Goal: Check status

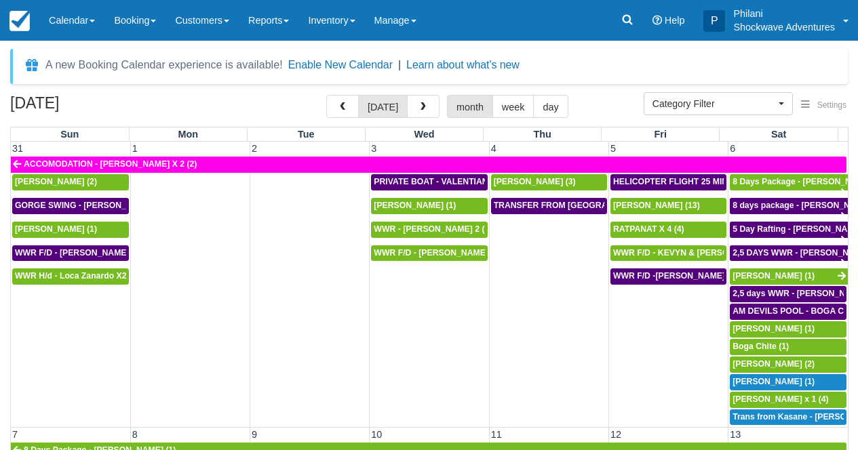
select select
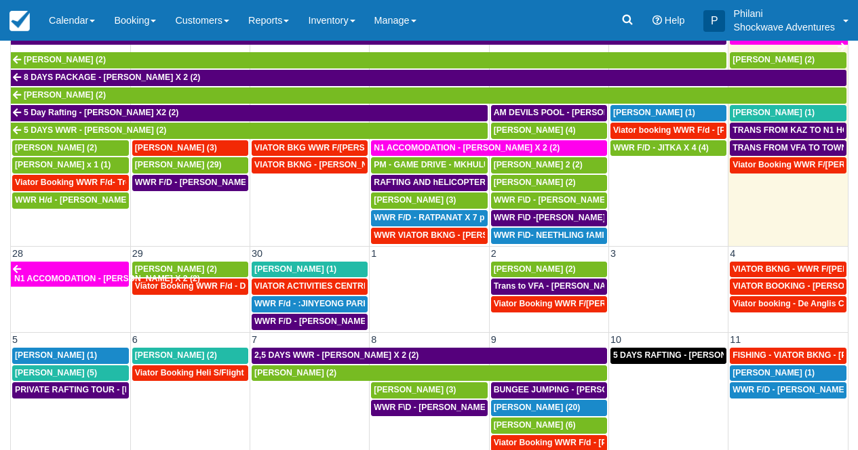
scroll to position [161, 0]
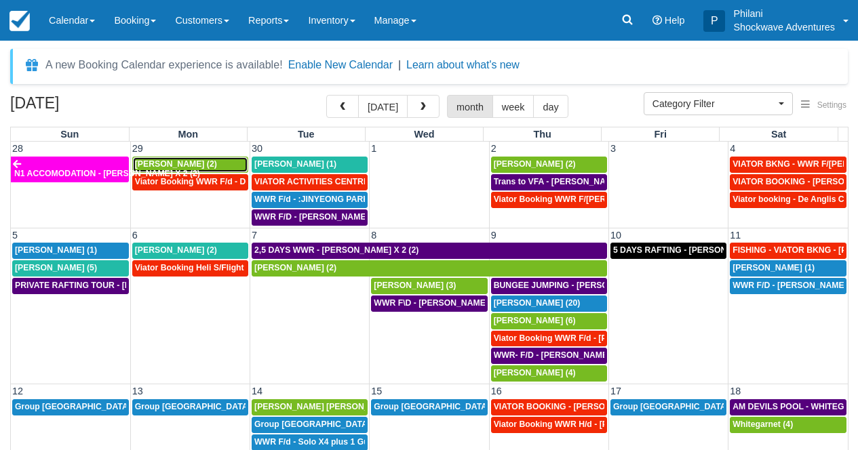
click at [191, 165] on span "Danie Barnard (2)" at bounding box center [176, 163] width 82 height 9
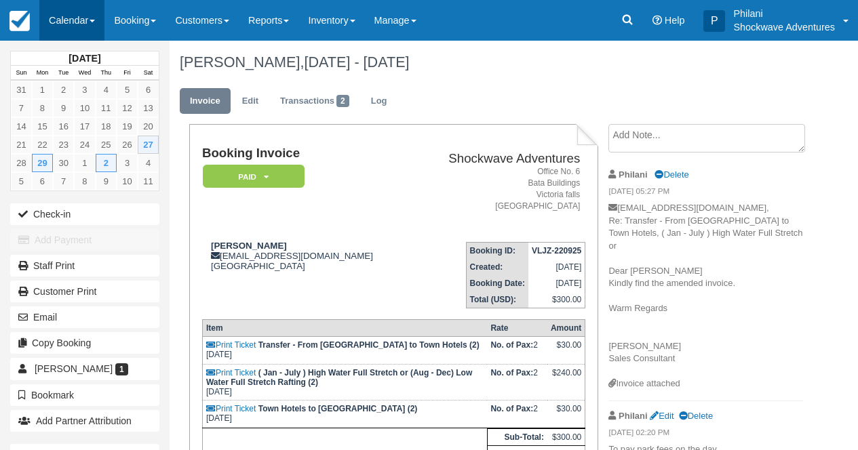
click at [55, 19] on link "Calendar" at bounding box center [71, 20] width 65 height 41
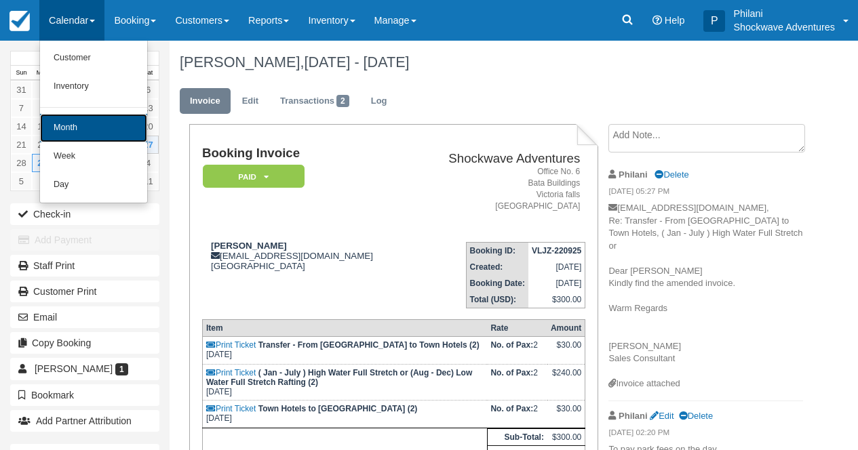
click at [89, 127] on link "Month" at bounding box center [93, 128] width 107 height 28
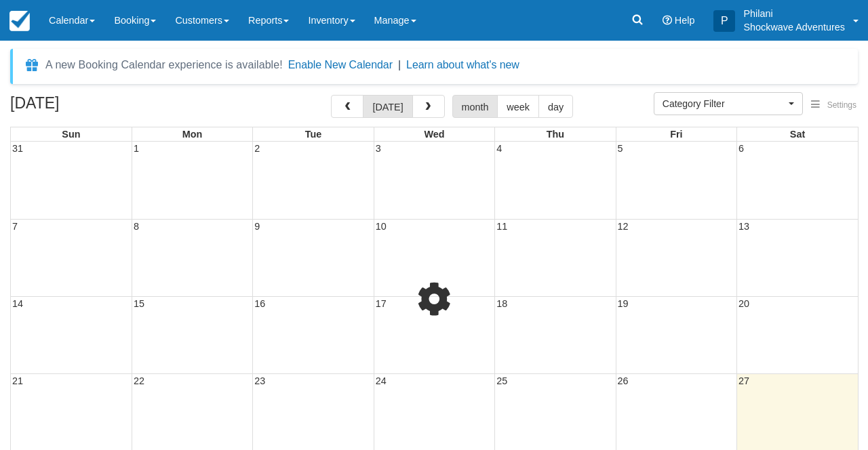
select select
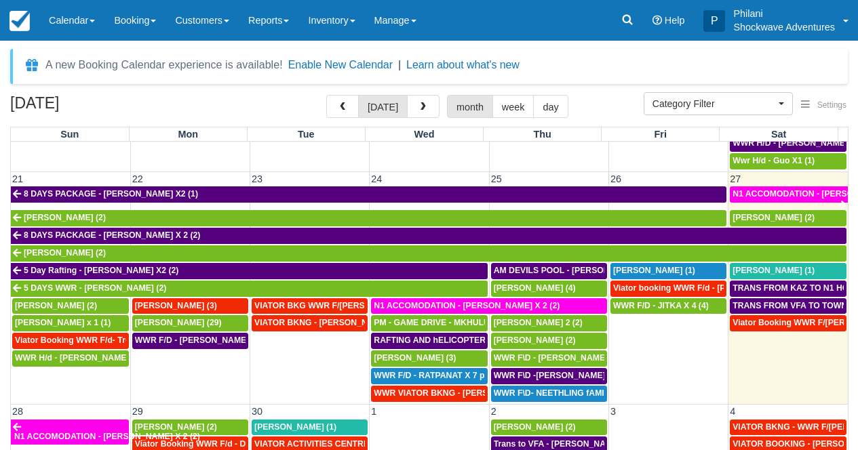
scroll to position [662, 0]
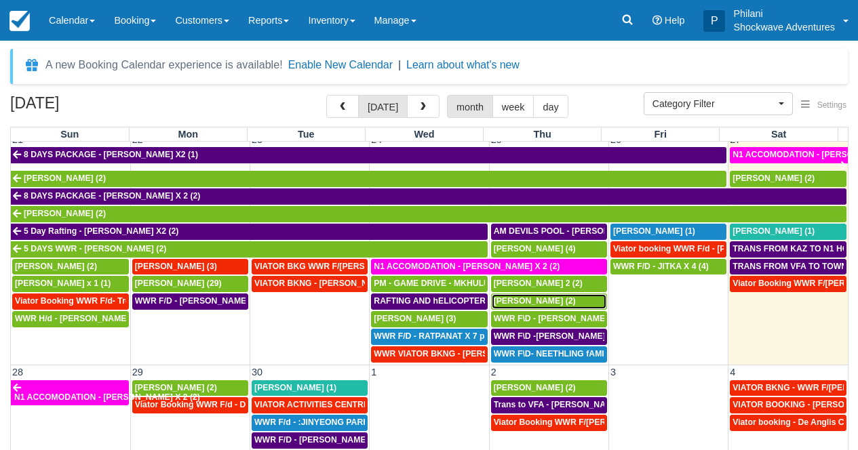
click at [514, 302] on span "Marco Papalia (2)" at bounding box center [534, 300] width 82 height 9
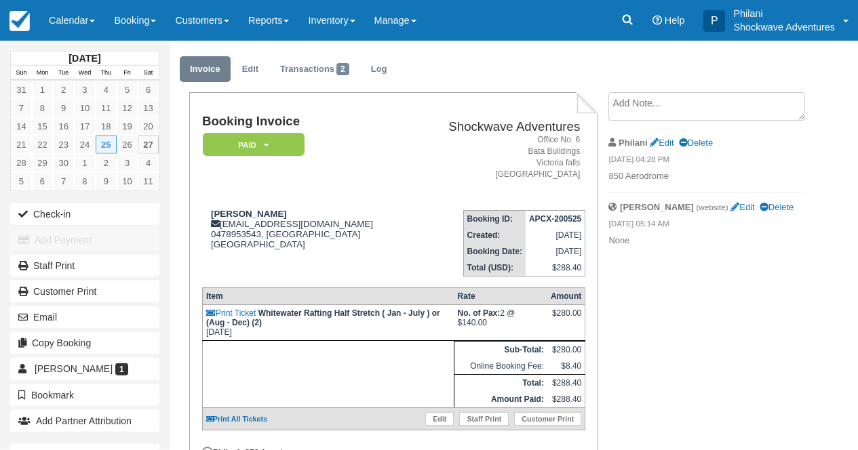
scroll to position [22, 0]
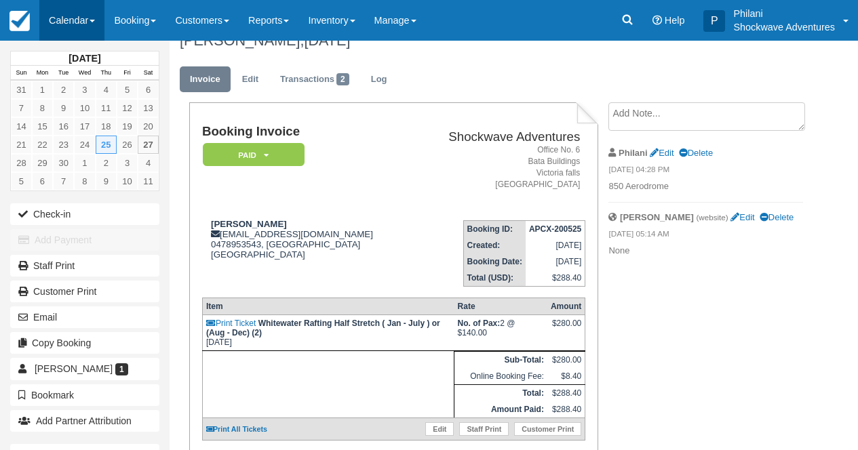
click at [78, 12] on link "Calendar" at bounding box center [71, 20] width 65 height 41
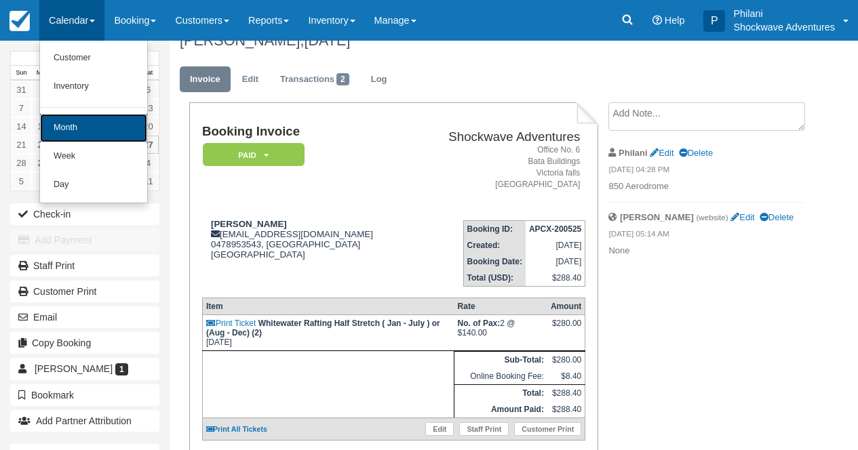
click at [108, 125] on link "Month" at bounding box center [93, 128] width 107 height 28
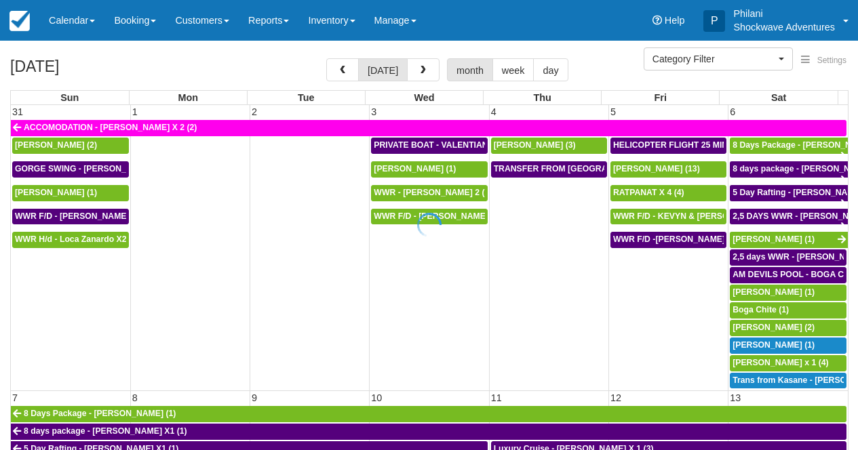
select select
